Goal: Navigation & Orientation: Find specific page/section

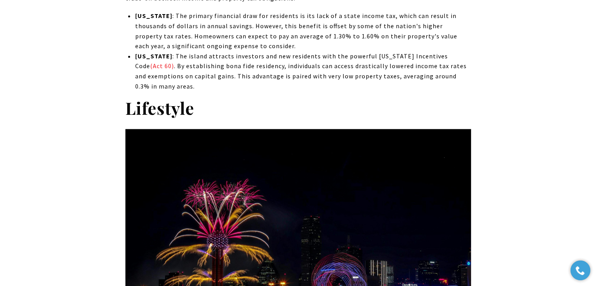
scroll to position [1253, 0]
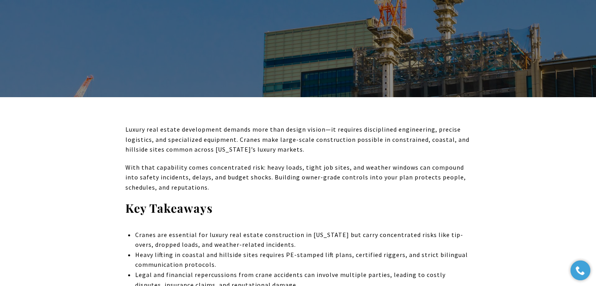
scroll to position [196, 0]
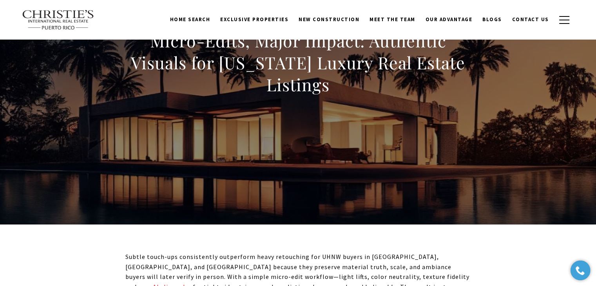
scroll to position [39, 0]
